Goal: Find specific page/section: Find specific page/section

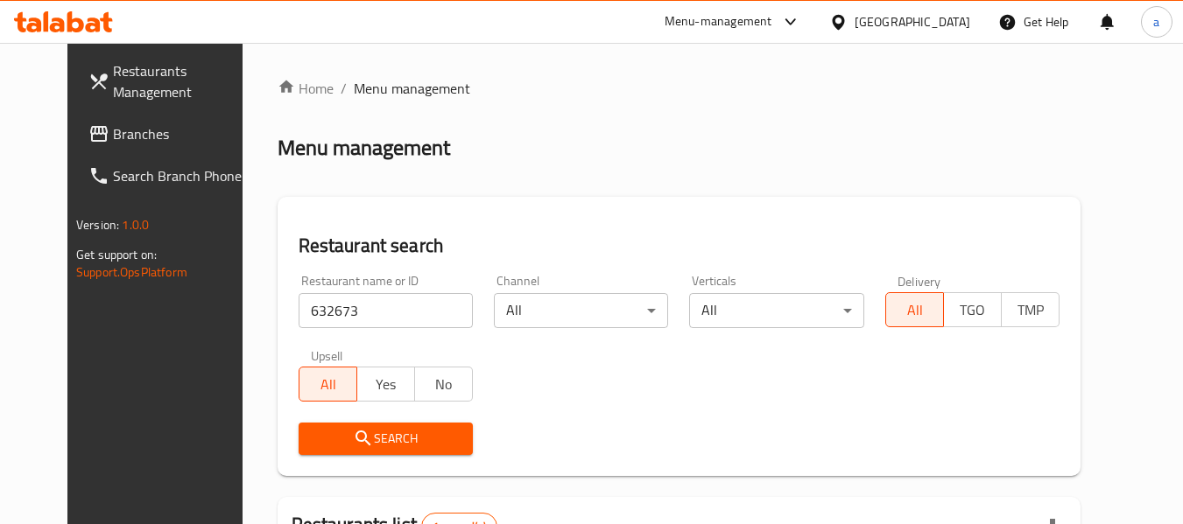
scroll to position [242, 0]
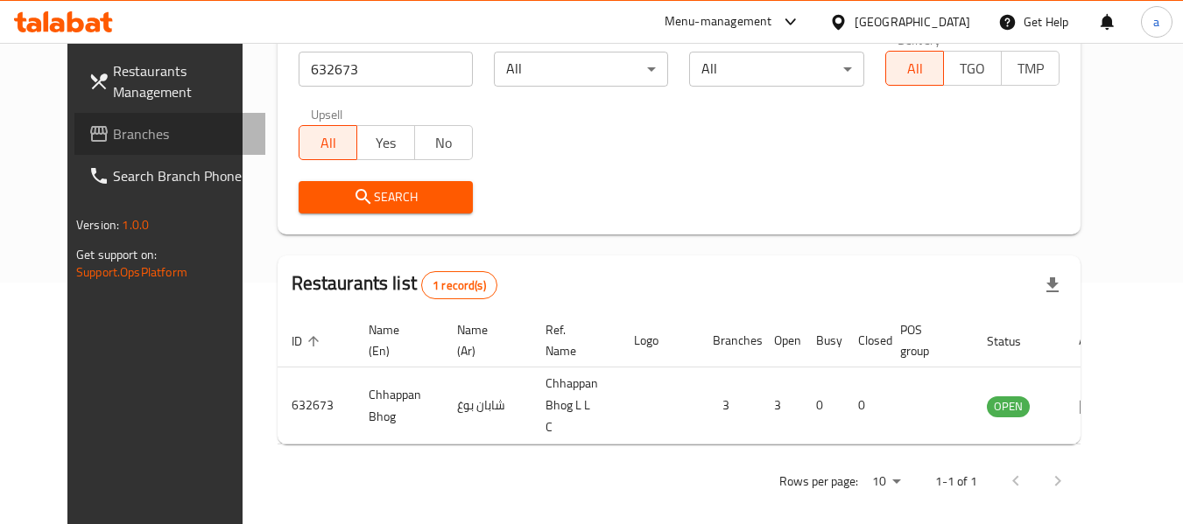
click at [113, 128] on span "Branches" at bounding box center [182, 133] width 138 height 21
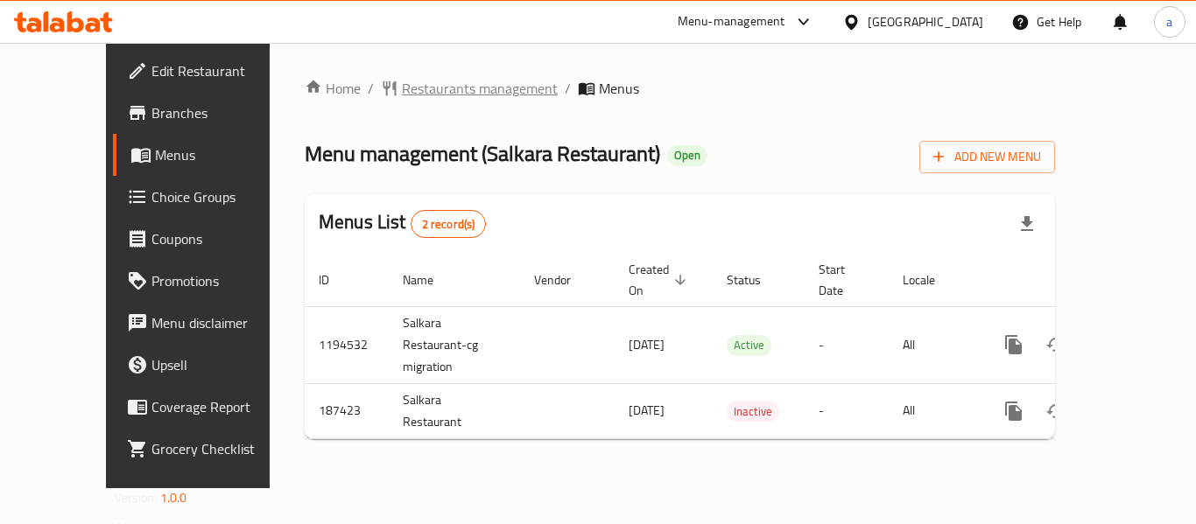
click at [402, 99] on span "Restaurants management" at bounding box center [480, 88] width 156 height 21
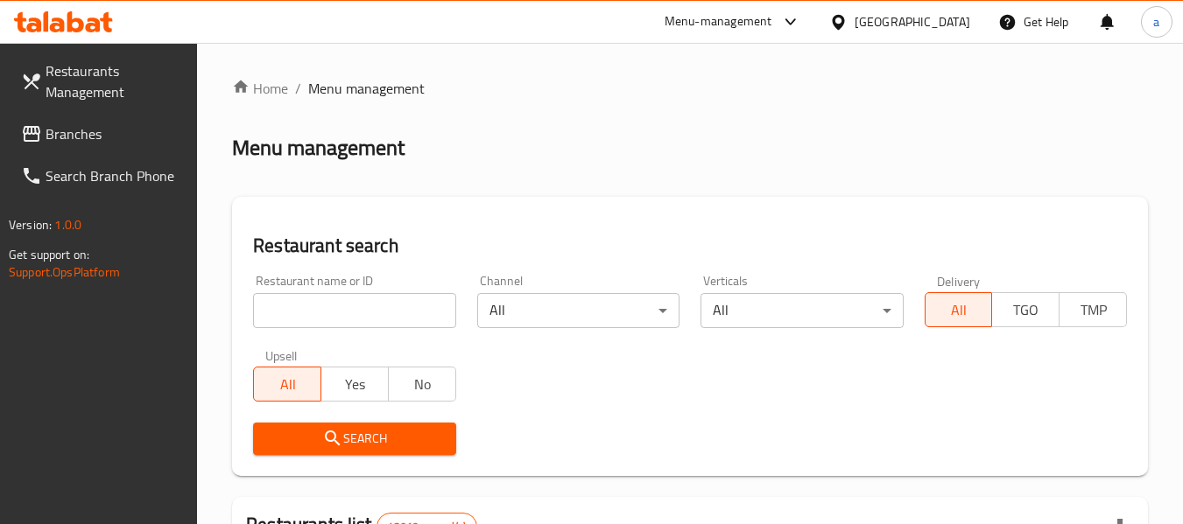
click at [130, 130] on span "Branches" at bounding box center [115, 133] width 138 height 21
